Goal: Task Accomplishment & Management: Use online tool/utility

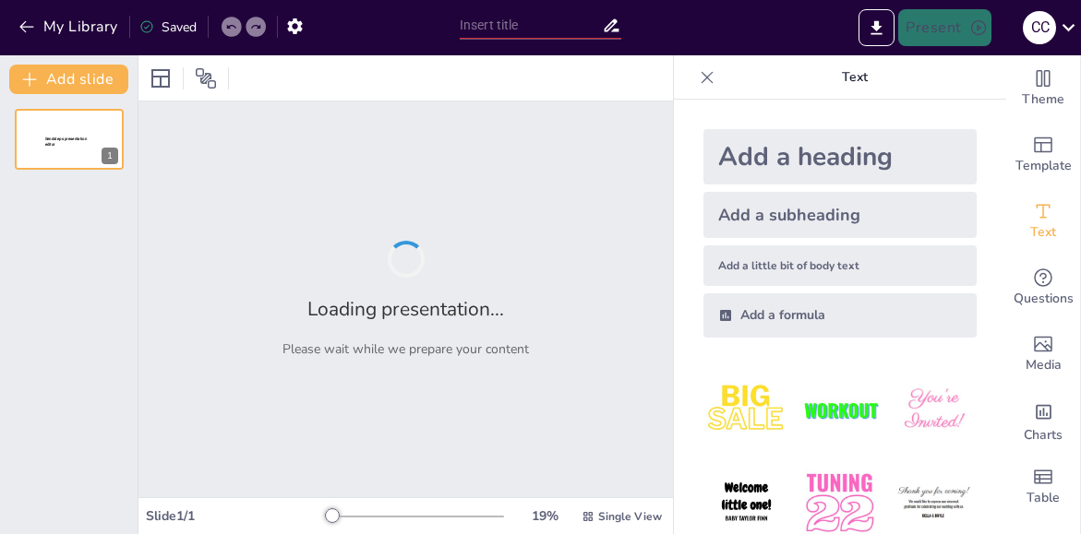
type input "Introduccion sobre el leguaje de programacion [PERSON_NAME]"
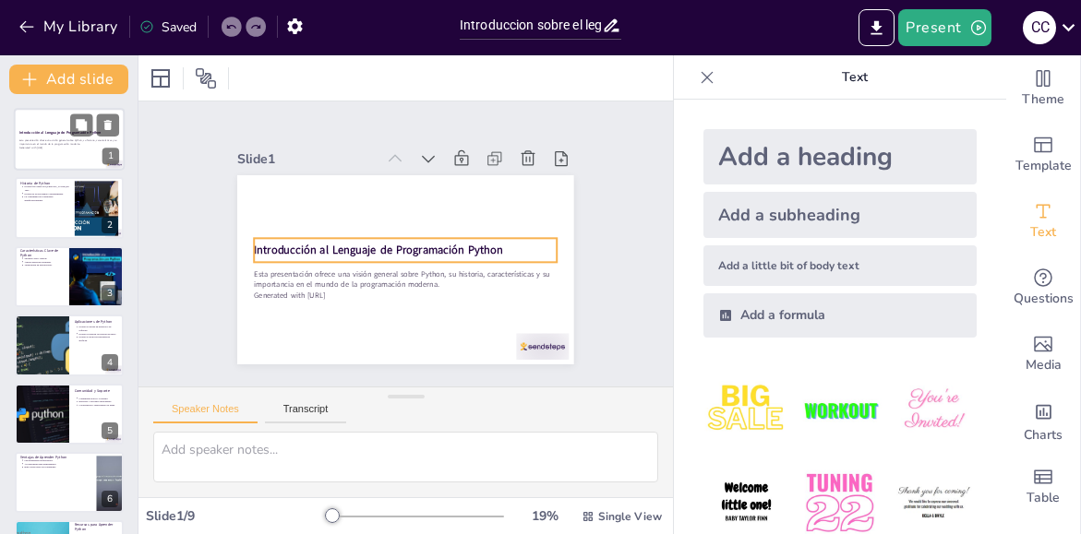
click at [66, 131] on strong "Introducción al Lenguaje de Programación Python" at bounding box center [60, 132] width 82 height 5
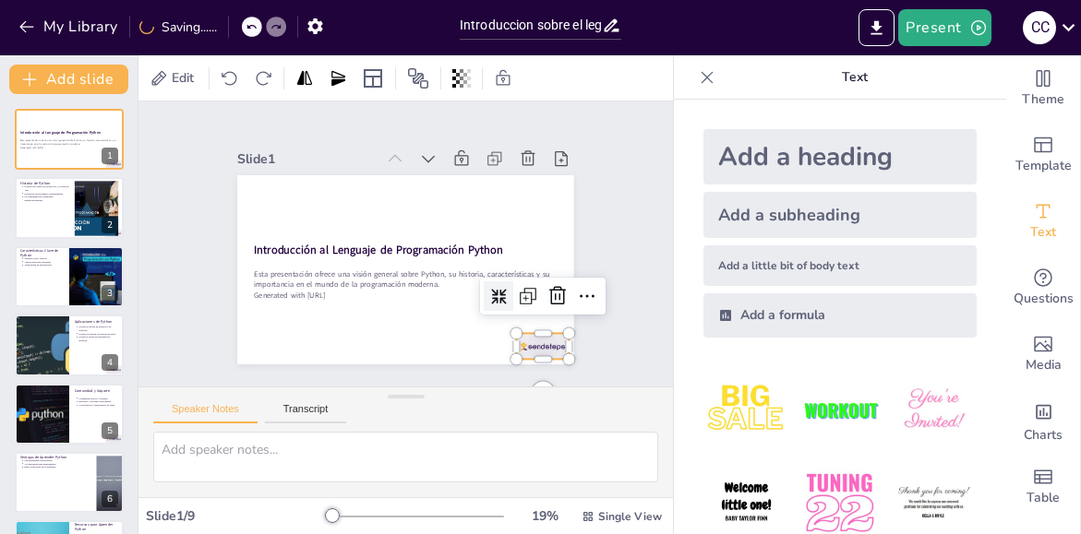
click at [524, 354] on div at bounding box center [518, 372] width 57 height 37
click at [544, 327] on icon at bounding box center [534, 341] width 28 height 28
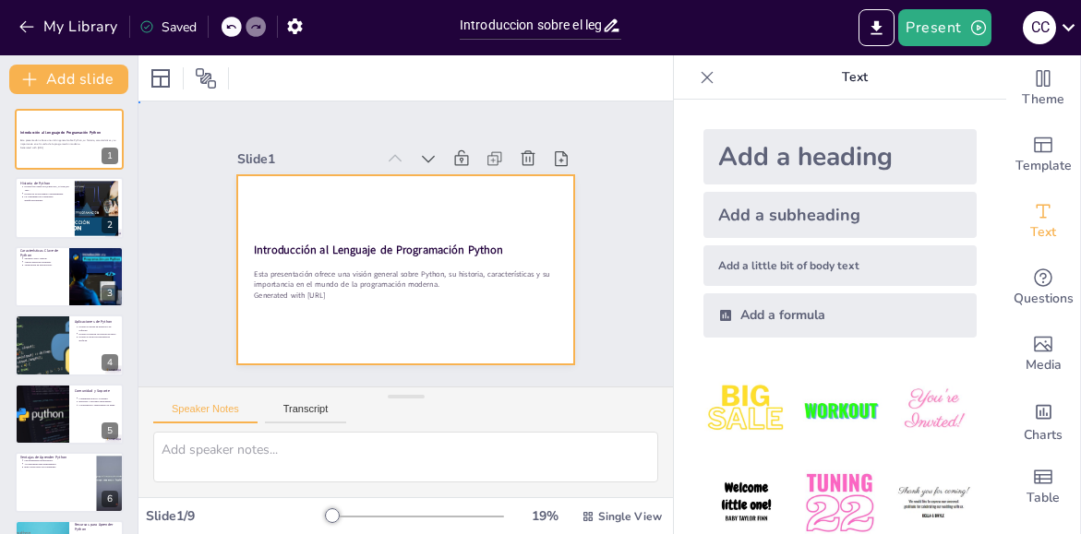
click at [425, 312] on div at bounding box center [381, 236] width 284 height 378
click at [425, 312] on div at bounding box center [388, 262] width 377 height 365
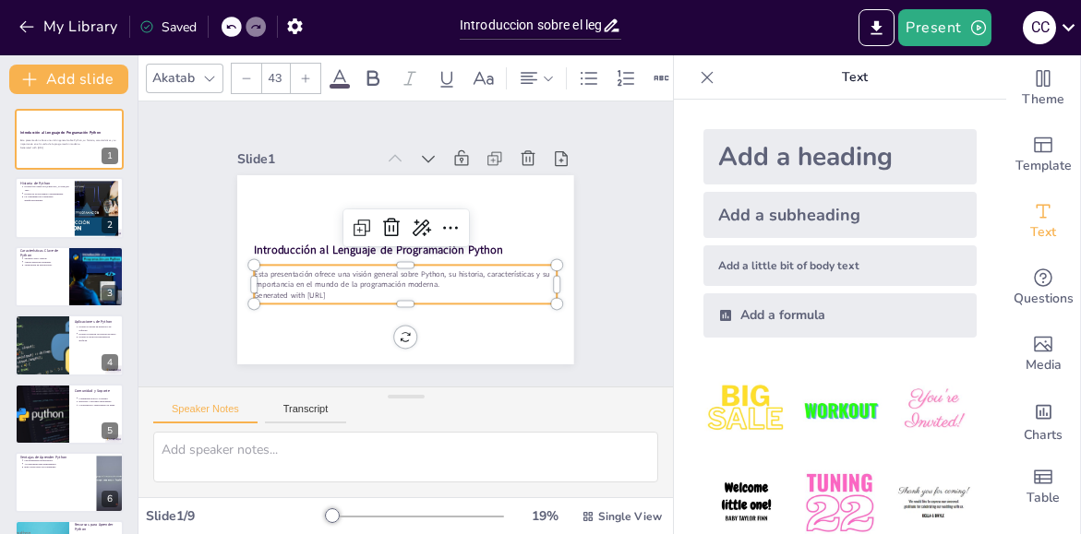
click at [442, 285] on p "Generated with [URL]" at bounding box center [361, 219] width 161 height 268
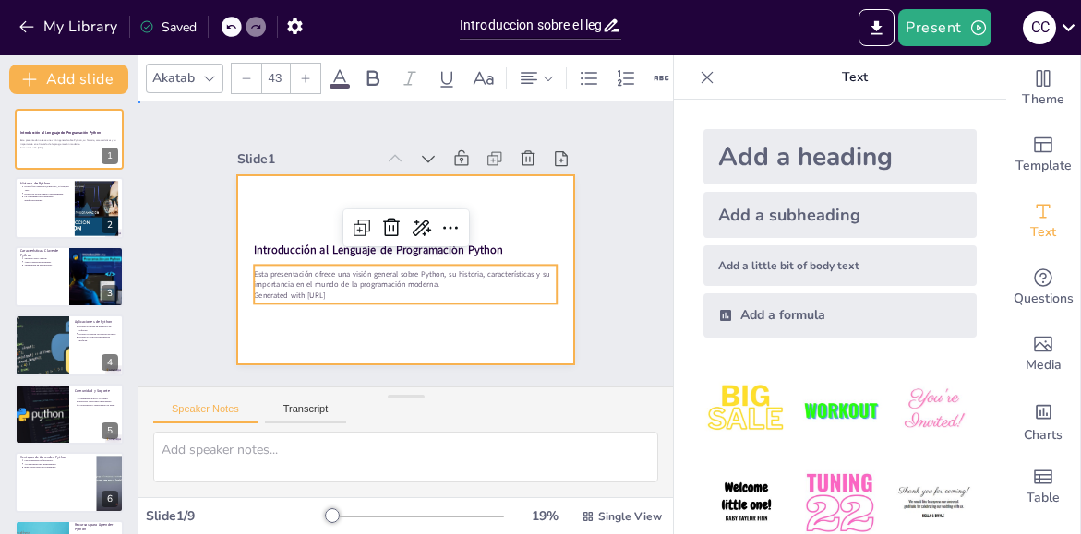
click at [446, 315] on div at bounding box center [392, 267] width 386 height 332
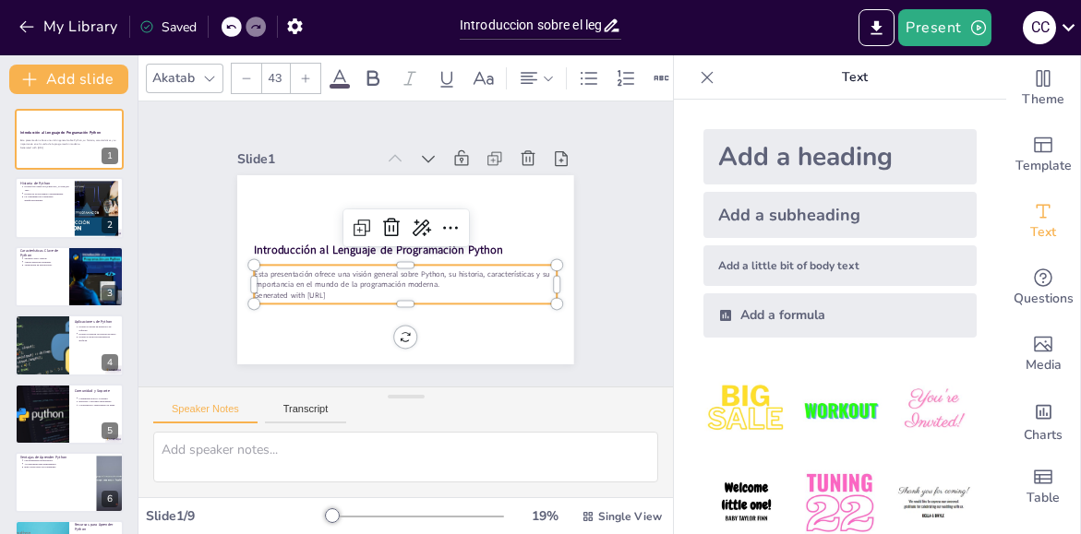
click at [366, 271] on p "Esta presentación ofrece una visión general sobre Python, su historia, caracter…" at bounding box center [394, 278] width 294 height 114
click at [609, 174] on div "Slide 1 Introducción al Lenguaje de Programación Python Esta presentación ofrec…" at bounding box center [405, 244] width 473 height 488
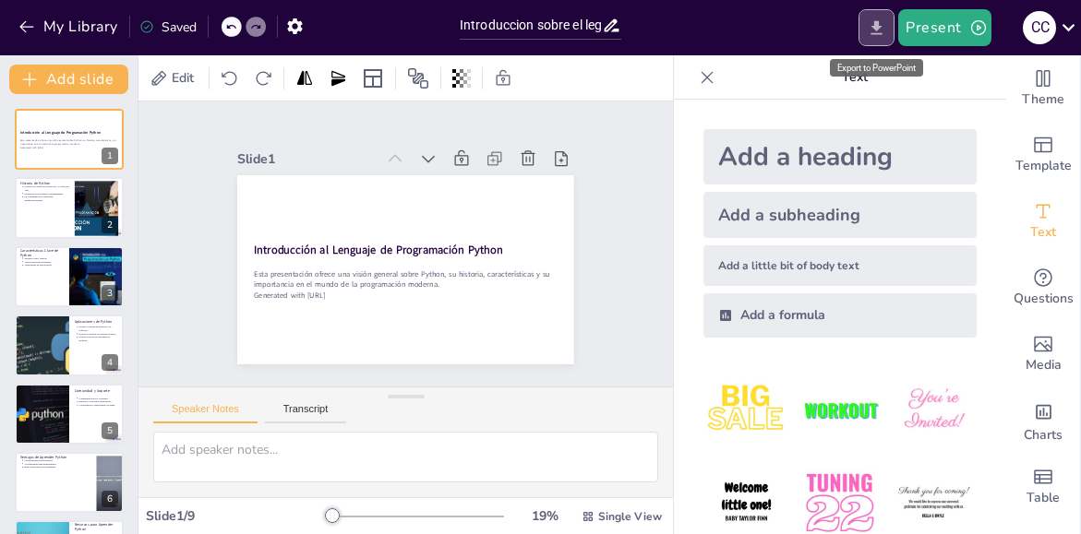
click at [882, 30] on icon "Export to PowerPoint" at bounding box center [876, 27] width 19 height 19
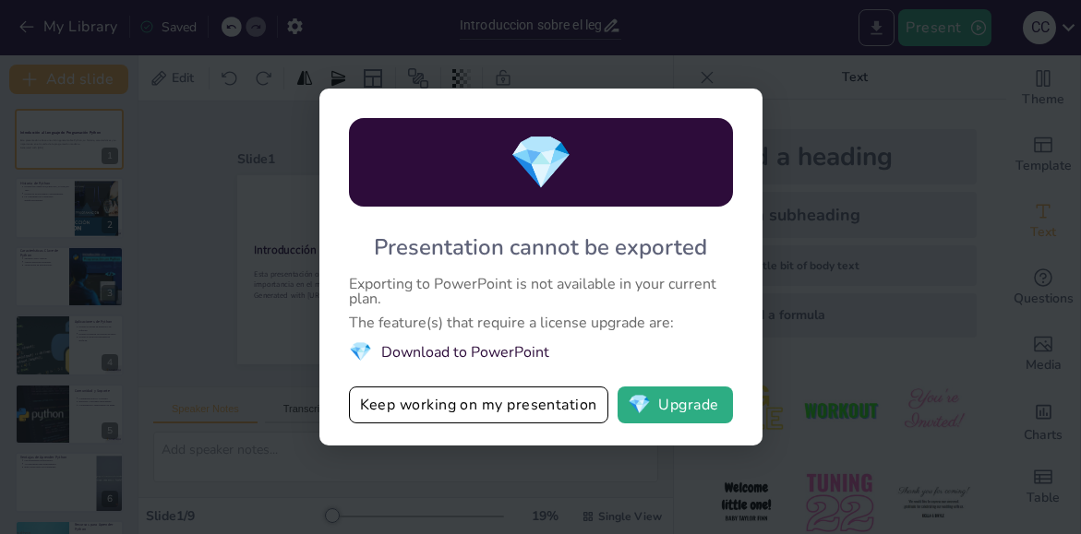
click at [882, 30] on div "💎 Presentation cannot be exported Exporting to PowerPoint is not available in y…" at bounding box center [540, 267] width 1081 height 534
click at [681, 405] on button "💎 Upgrade" at bounding box center [674, 405] width 115 height 37
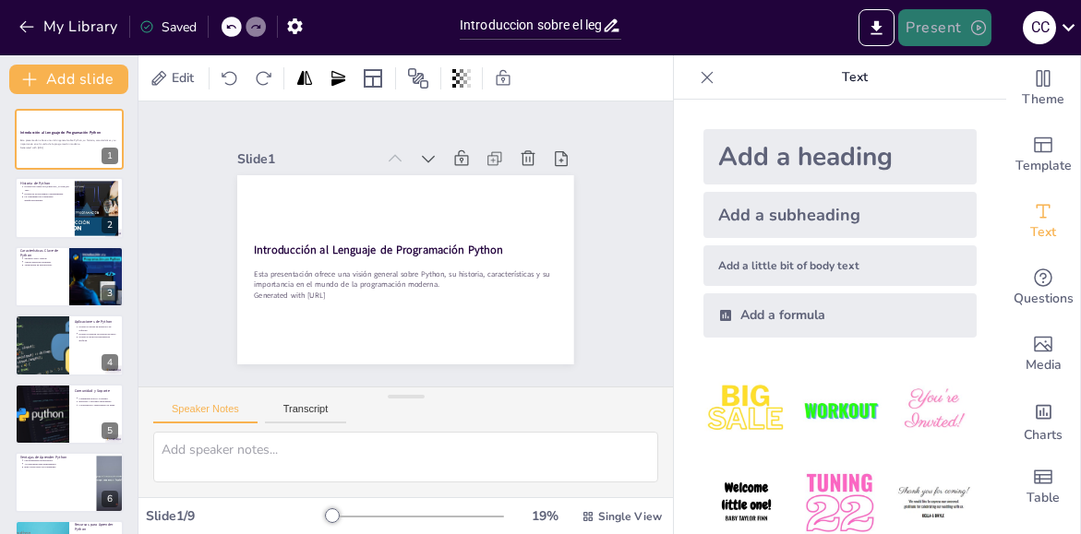
click at [977, 23] on icon "button" at bounding box center [978, 27] width 18 height 18
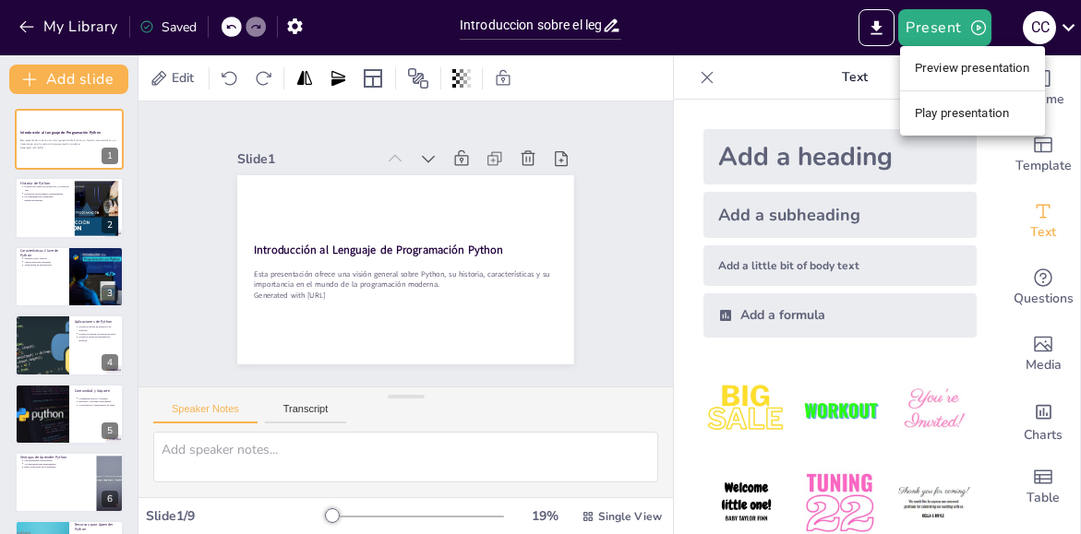
click at [820, 106] on div at bounding box center [540, 267] width 1081 height 534
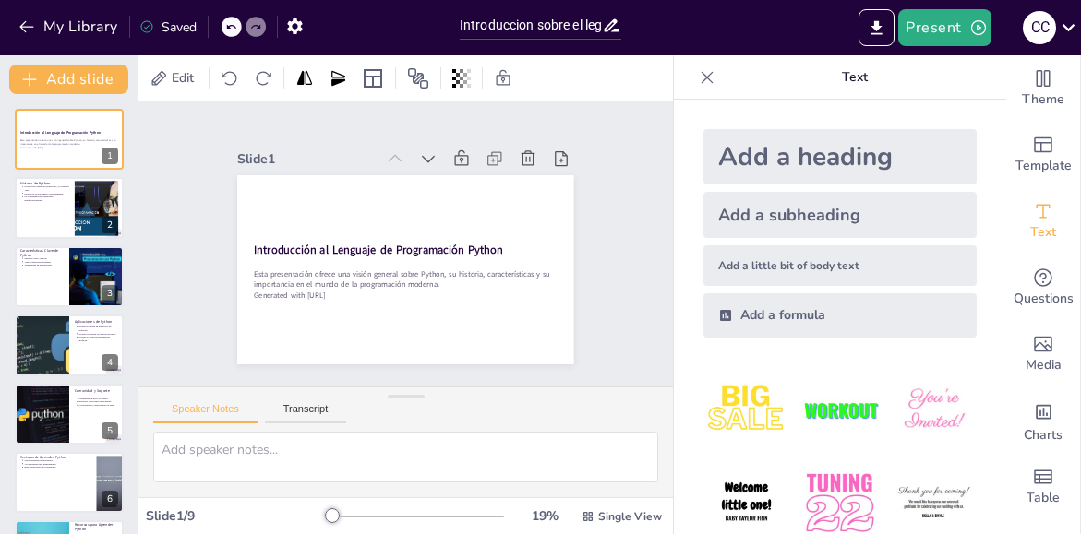
click at [186, 27] on div "Saved" at bounding box center [167, 27] width 57 height 18
click at [291, 24] on icon "button" at bounding box center [294, 26] width 15 height 16
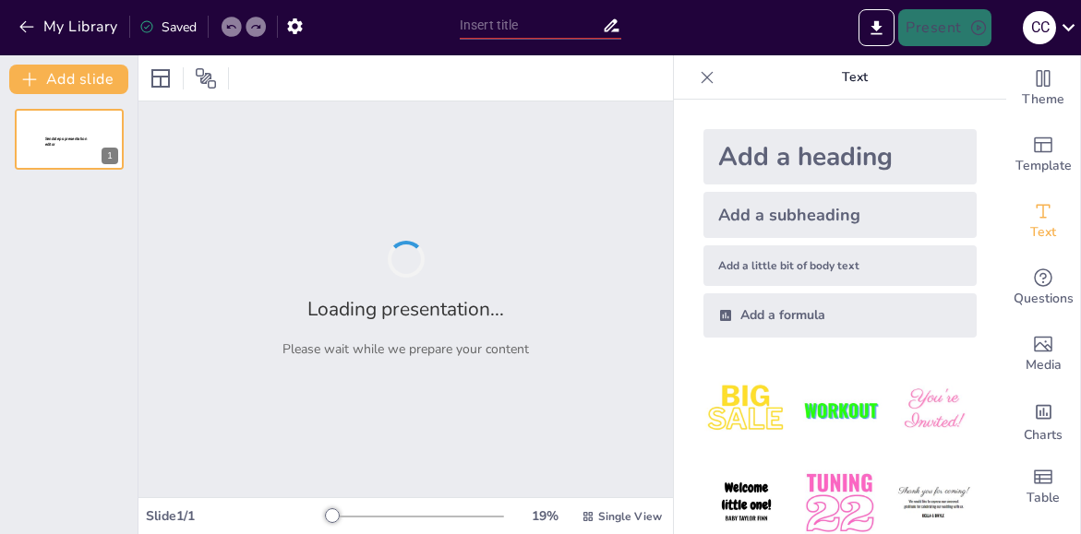
type input "Introduccion sobre el leguaje de programacion [PERSON_NAME]"
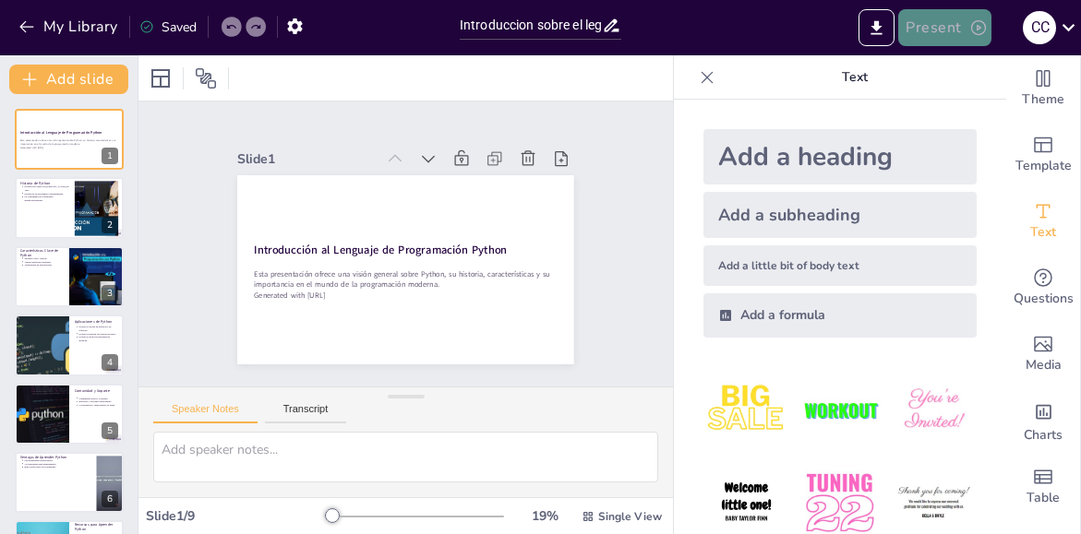
click at [949, 26] on button "Present" at bounding box center [944, 27] width 92 height 37
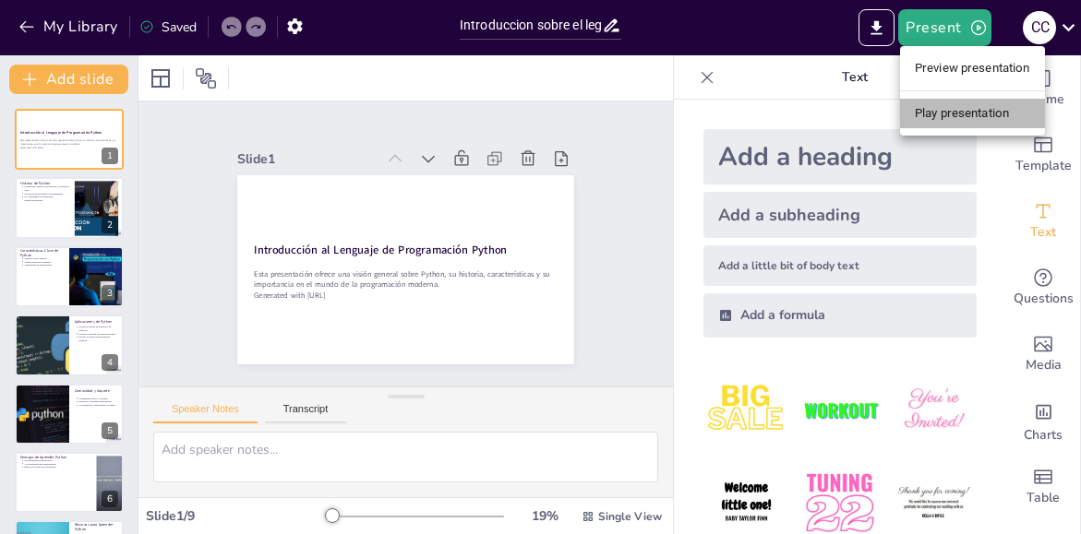
click at [958, 109] on li "Play presentation" at bounding box center [972, 114] width 145 height 30
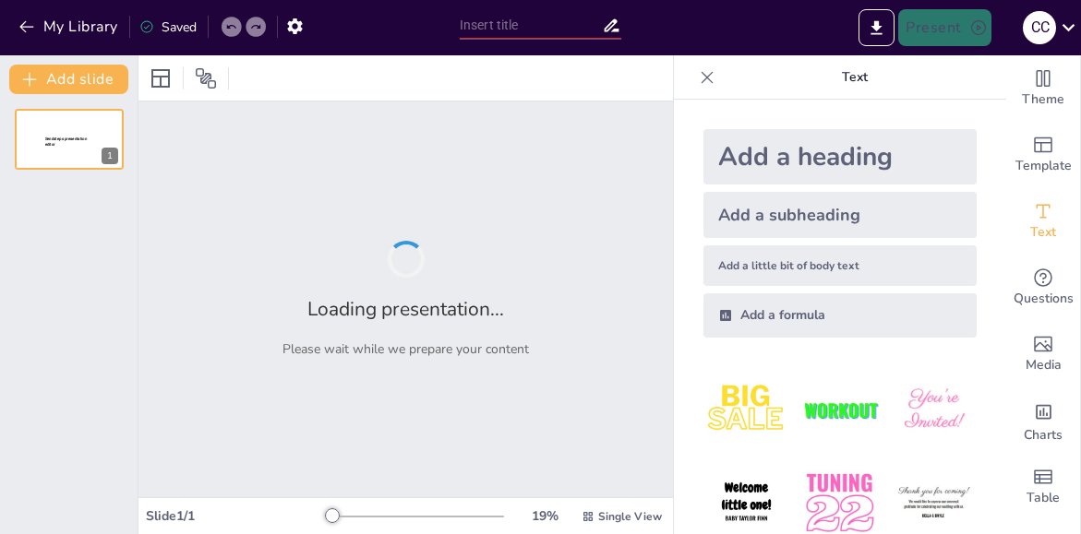
type input "Introduccion sobre el leguaje de programacion Payton"
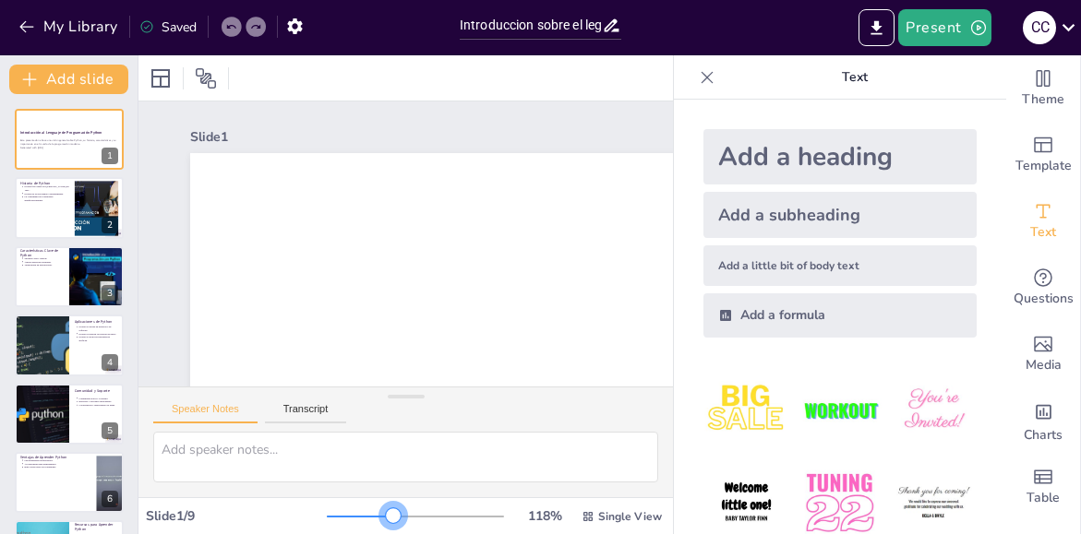
click at [380, 516] on div at bounding box center [415, 516] width 177 height 15
click at [397, 515] on div at bounding box center [415, 516] width 177 height 15
drag, startPoint x: 394, startPoint y: 525, endPoint x: 387, endPoint y: 518, distance: 10.4
click at [387, 518] on div "145 % Single View" at bounding box center [496, 517] width 339 height 30
click at [387, 518] on div at bounding box center [415, 516] width 177 height 15
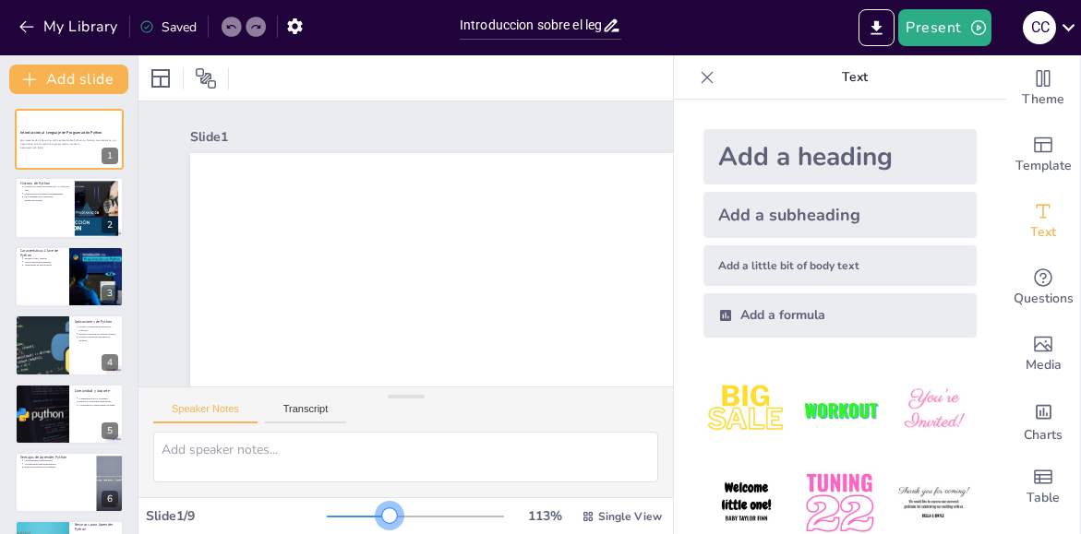
click at [377, 518] on div at bounding box center [415, 516] width 177 height 15
click at [366, 514] on div at bounding box center [415, 516] width 177 height 15
click at [378, 514] on div at bounding box center [385, 516] width 15 height 15
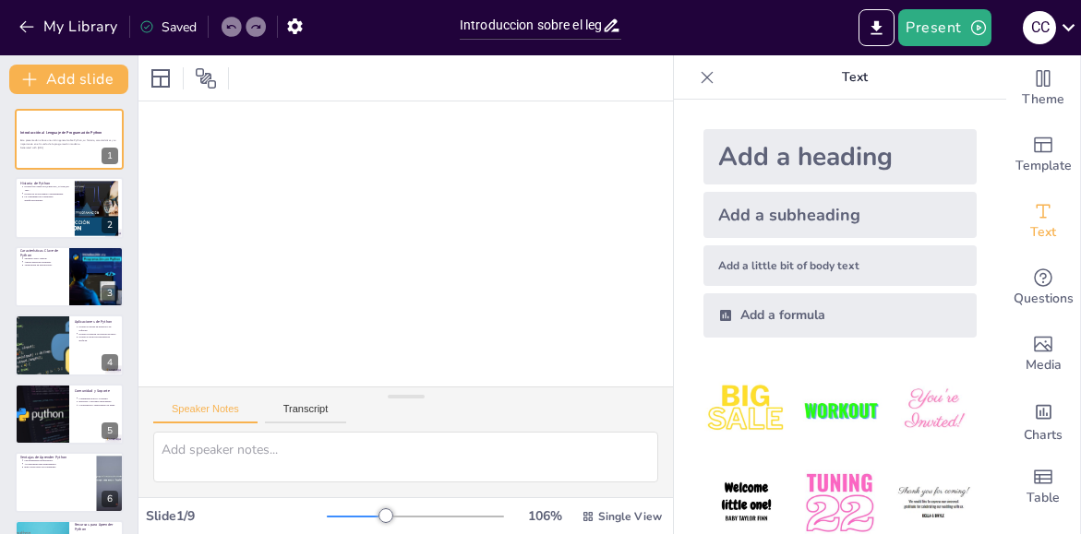
scroll to position [837, 953]
click at [53, 206] on div at bounding box center [69, 208] width 111 height 63
type textarea "Python fue creado por Guido van Rossum en 1991, marcando el inicio de su desarr…"
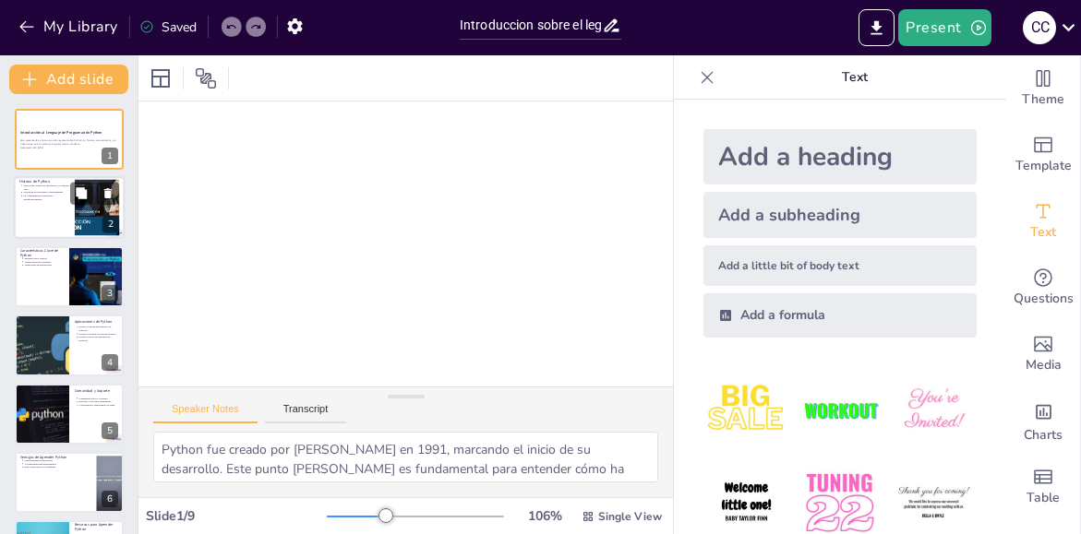
scroll to position [593, 953]
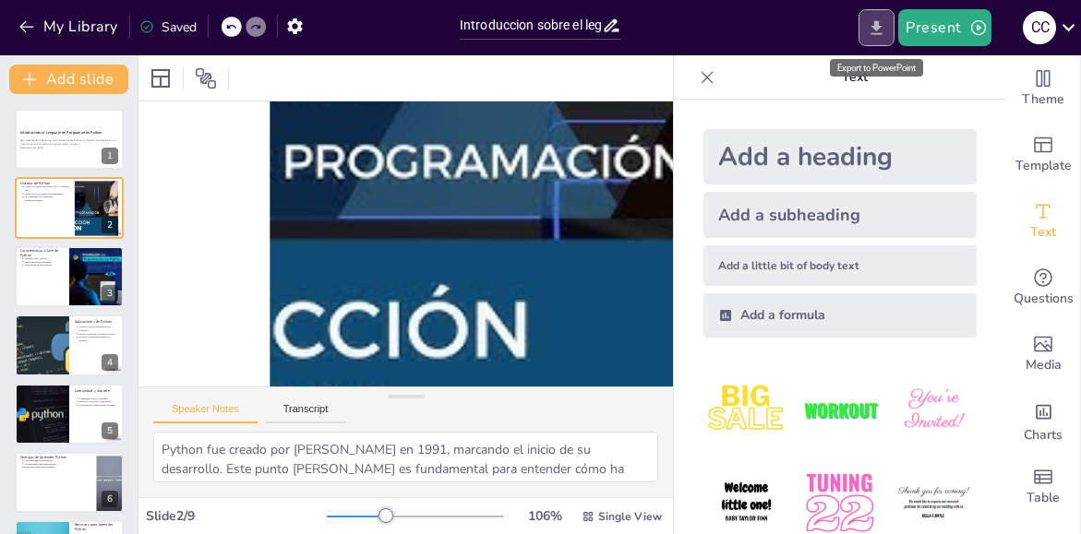
click at [877, 30] on icon "Export to PowerPoint" at bounding box center [876, 27] width 19 height 19
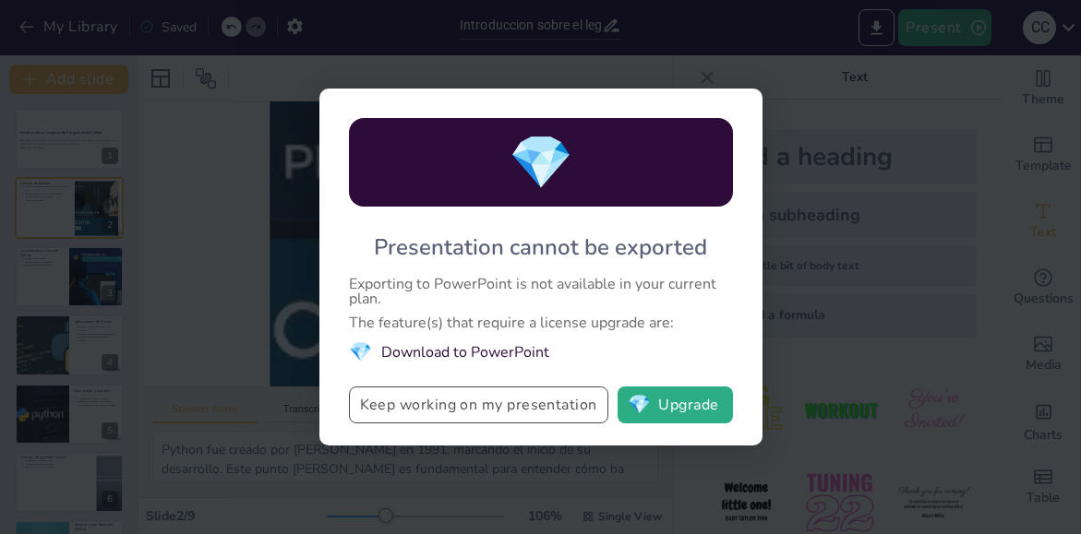
click at [455, 401] on button "Keep working on my presentation" at bounding box center [478, 405] width 259 height 37
